Goal: Navigation & Orientation: Find specific page/section

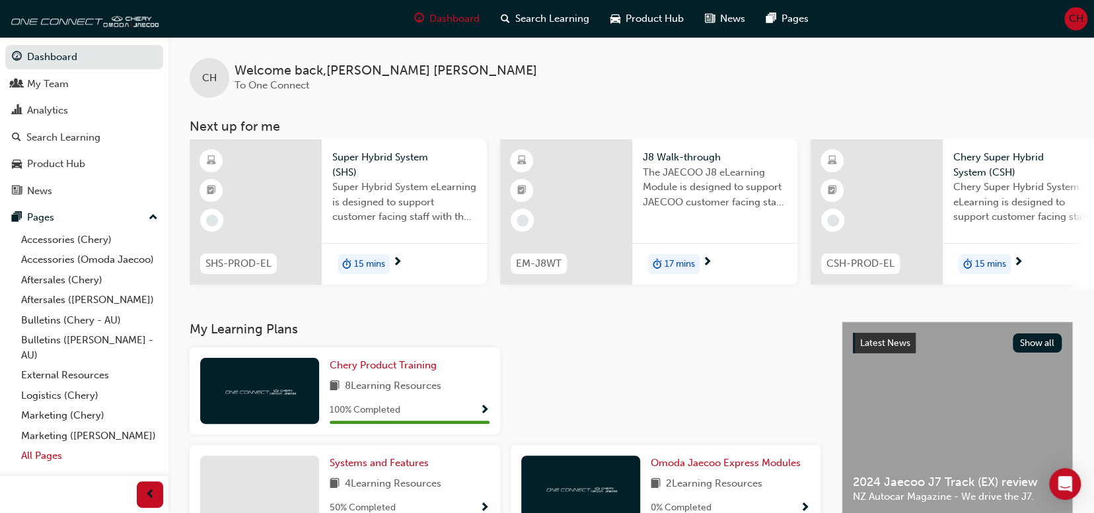
click at [47, 452] on link "All Pages" at bounding box center [89, 456] width 147 height 20
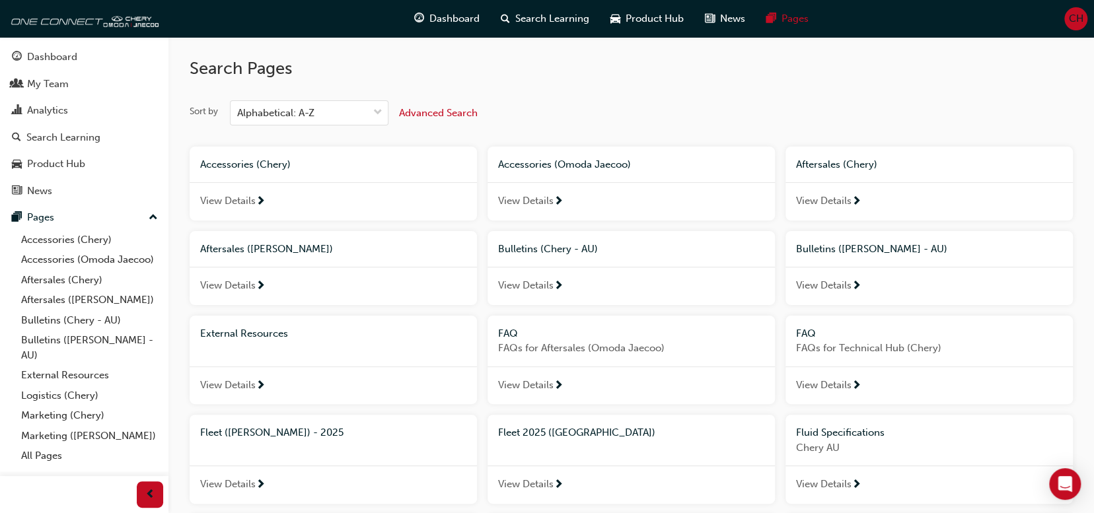
scroll to position [132, 0]
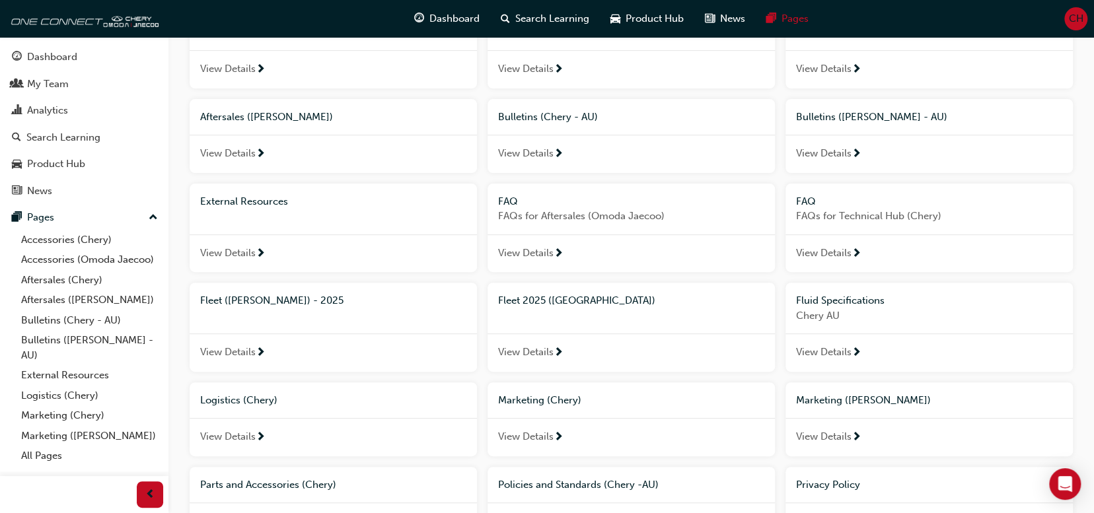
click at [531, 355] on span "View Details" at bounding box center [525, 352] width 55 height 15
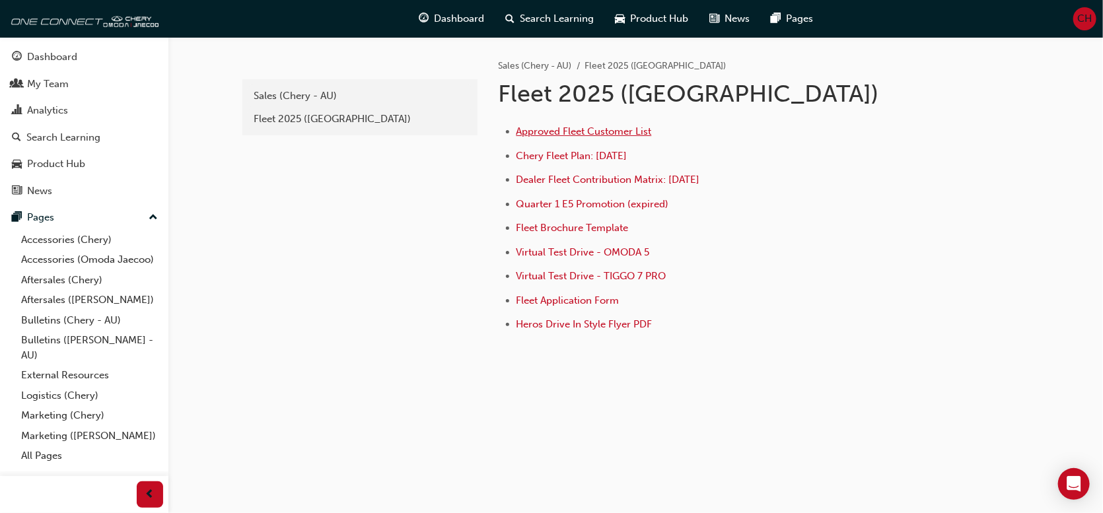
click at [614, 130] on span "Approved Fleet Customer List" at bounding box center [584, 132] width 135 height 12
